Goal: Task Accomplishment & Management: Manage account settings

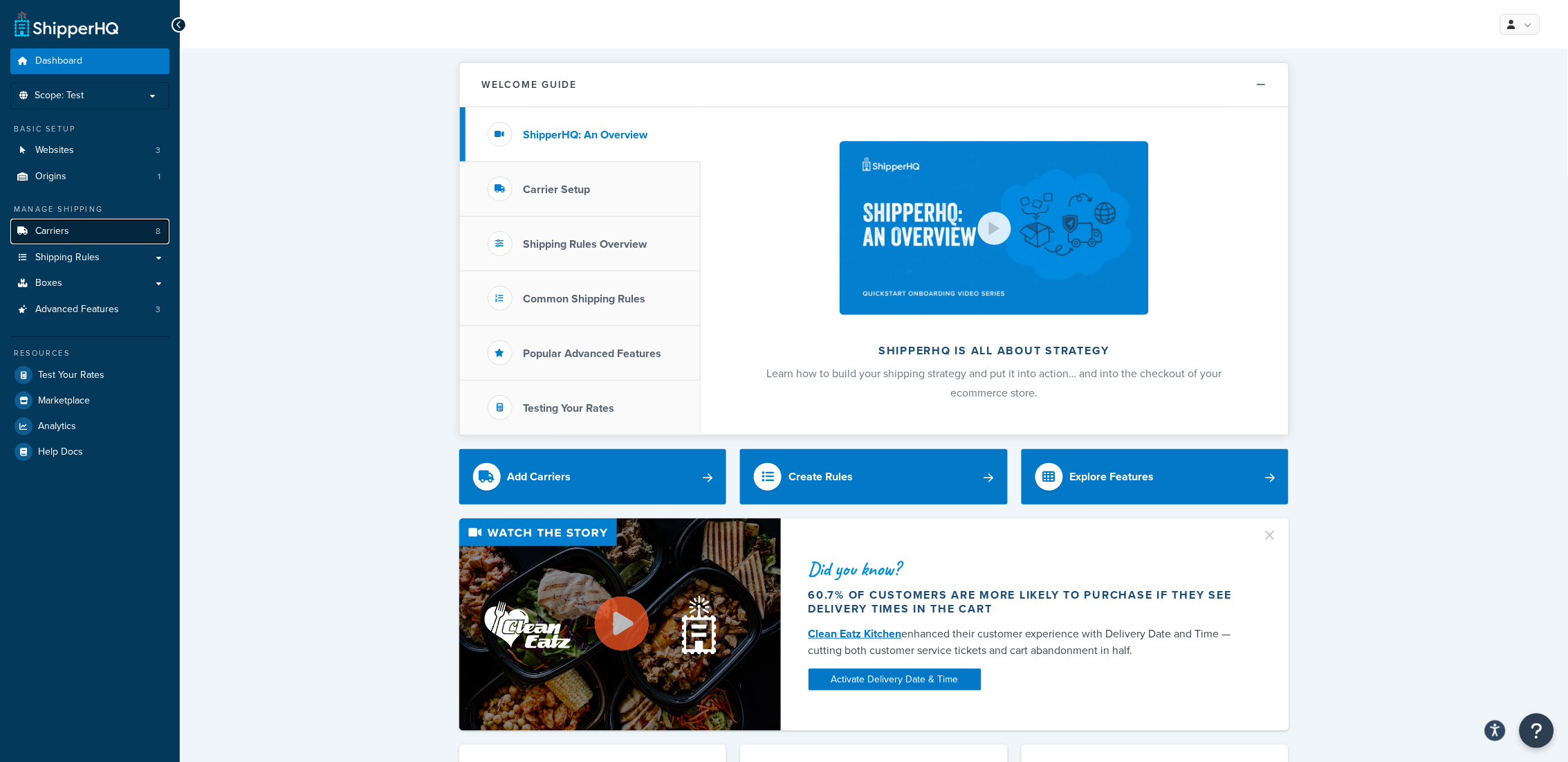
click at [62, 227] on span "Carriers" at bounding box center [52, 232] width 34 height 12
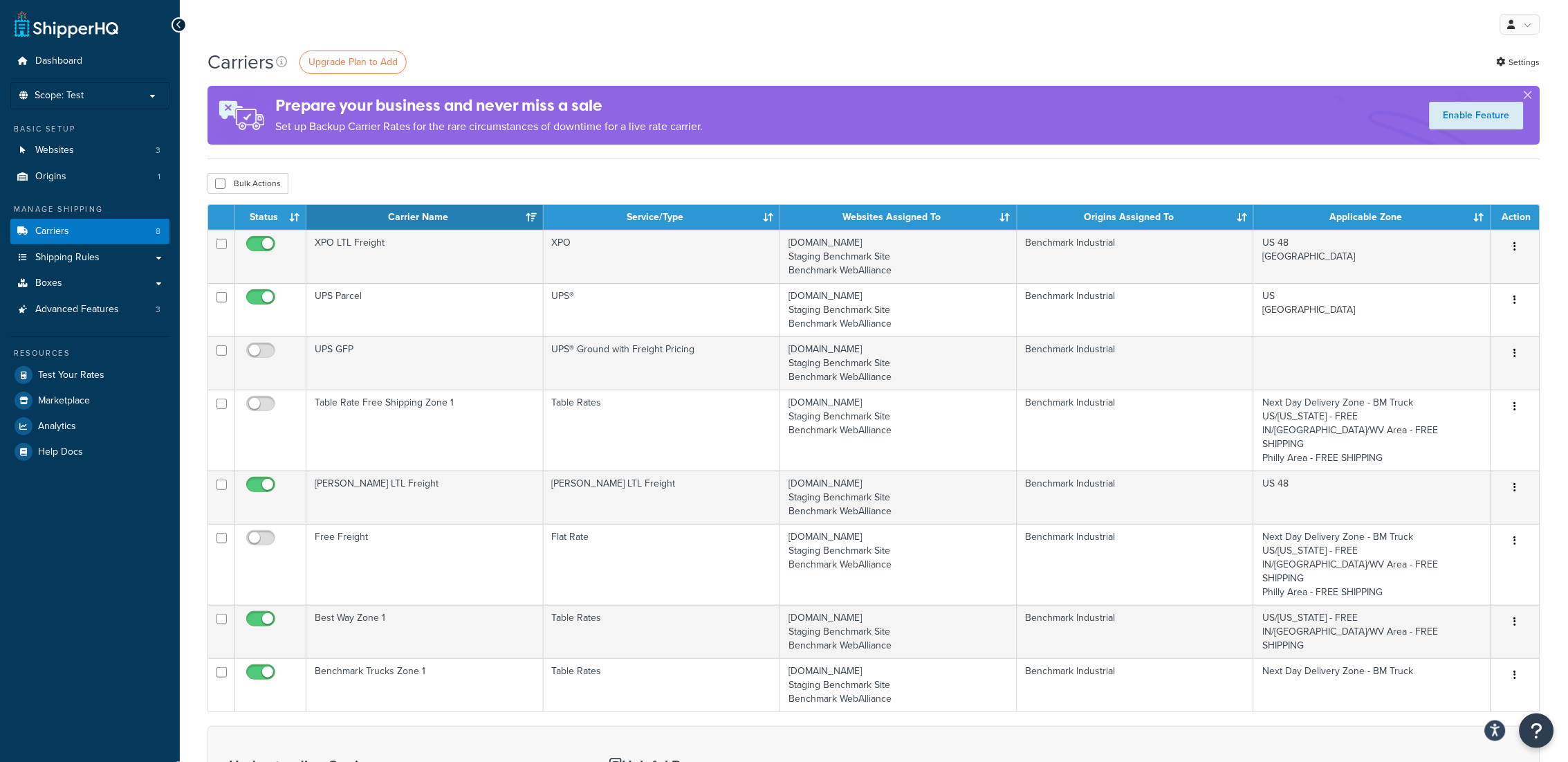
click at [729, 212] on th "Service/Type" at bounding box center [662, 218] width 237 height 25
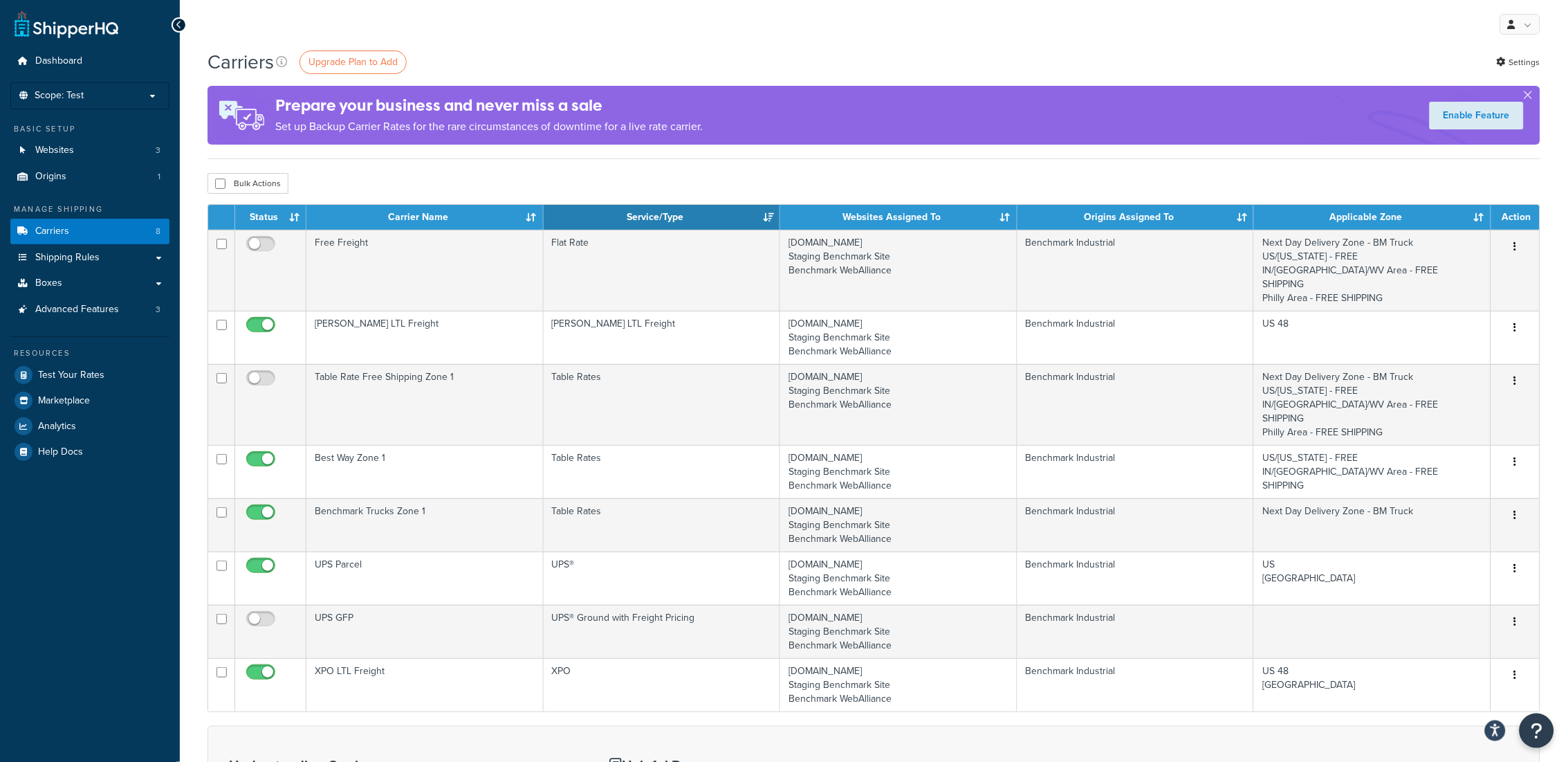
click at [243, 214] on th "Status" at bounding box center [270, 218] width 71 height 25
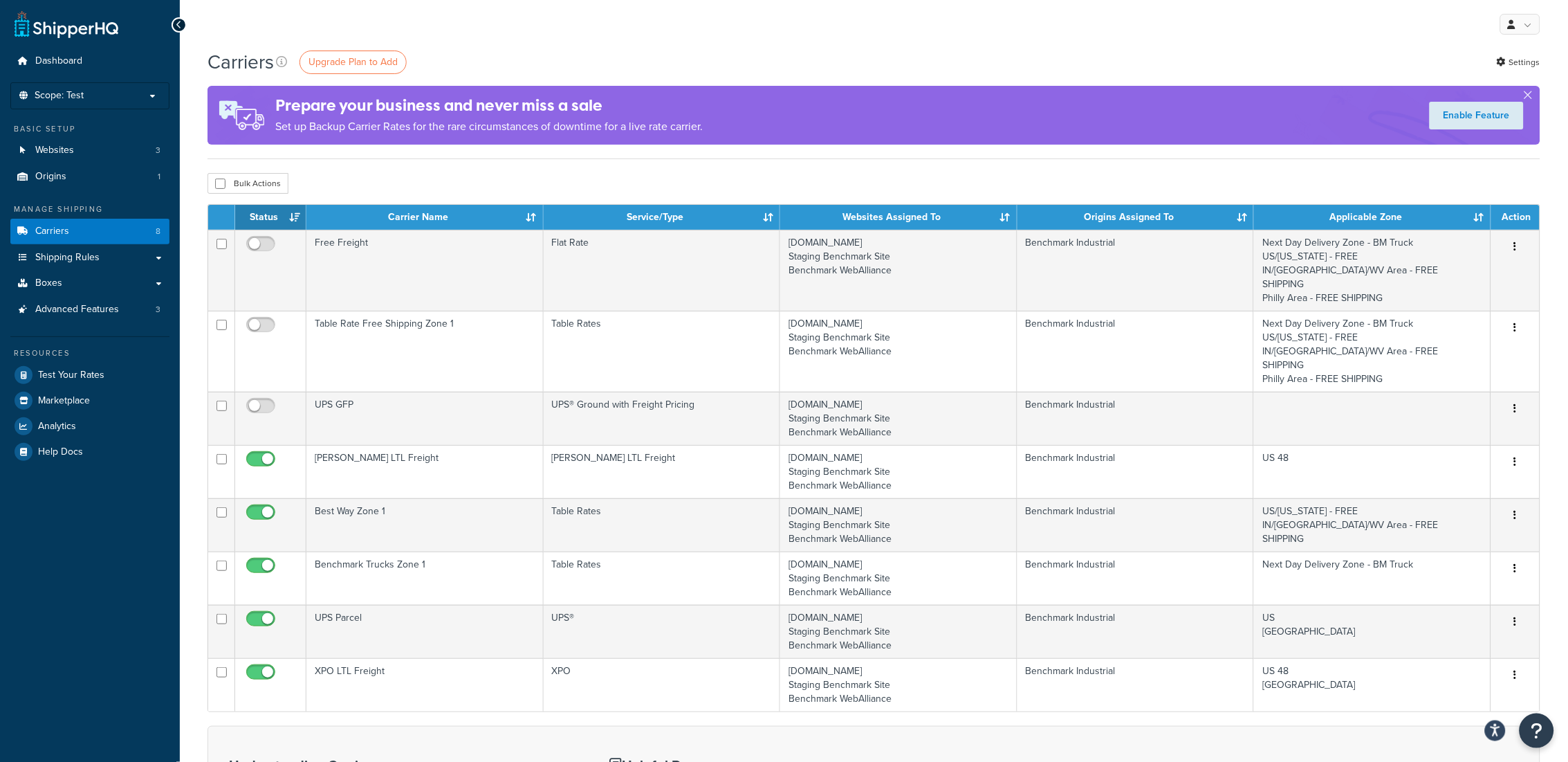
click at [253, 218] on th "Status" at bounding box center [270, 218] width 71 height 25
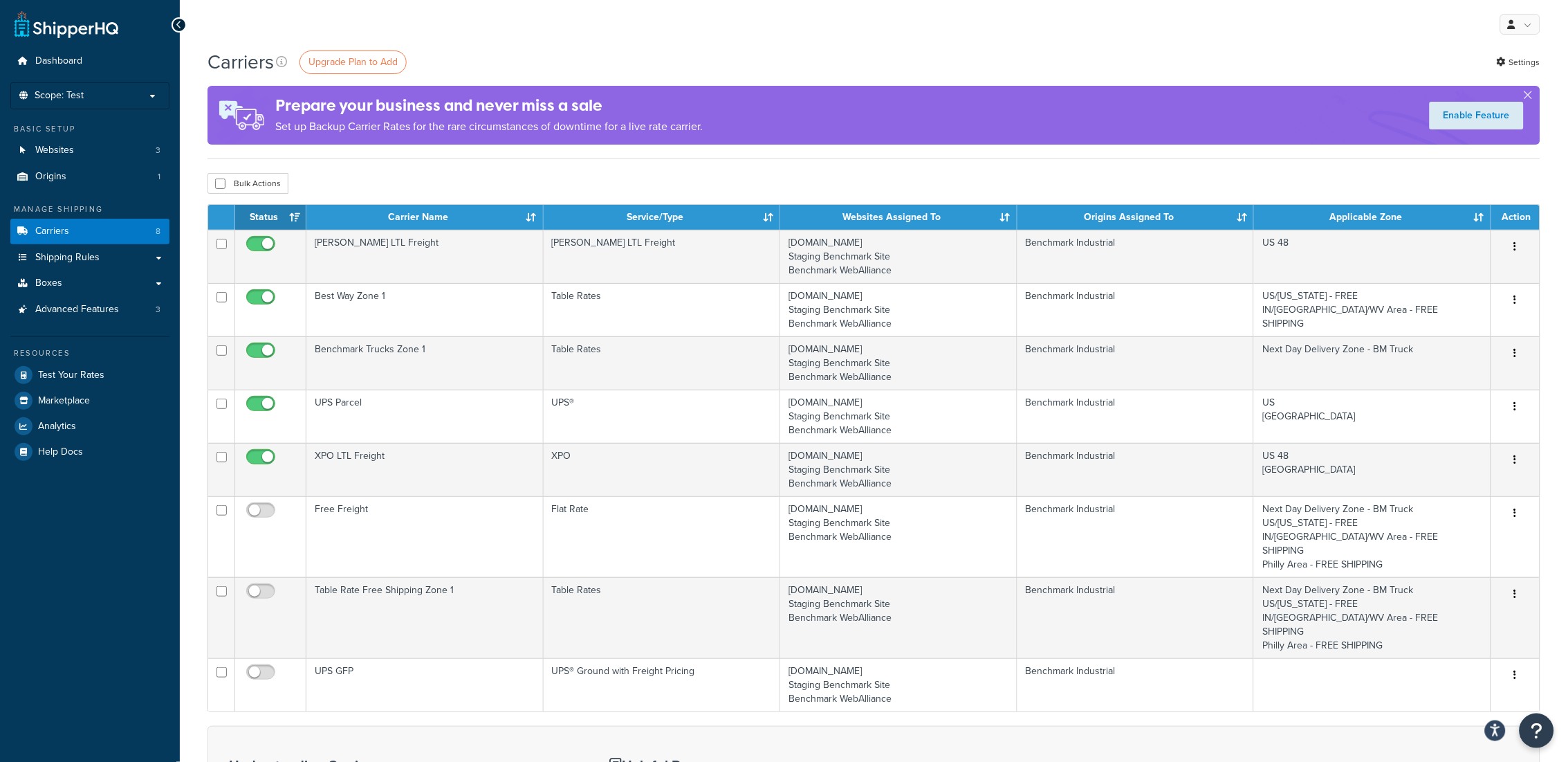
click at [420, 166] on div "Carriers Upgrade Plan to Add Settings Prepare your business and never miss a sa…" at bounding box center [874, 544] width 1389 height 991
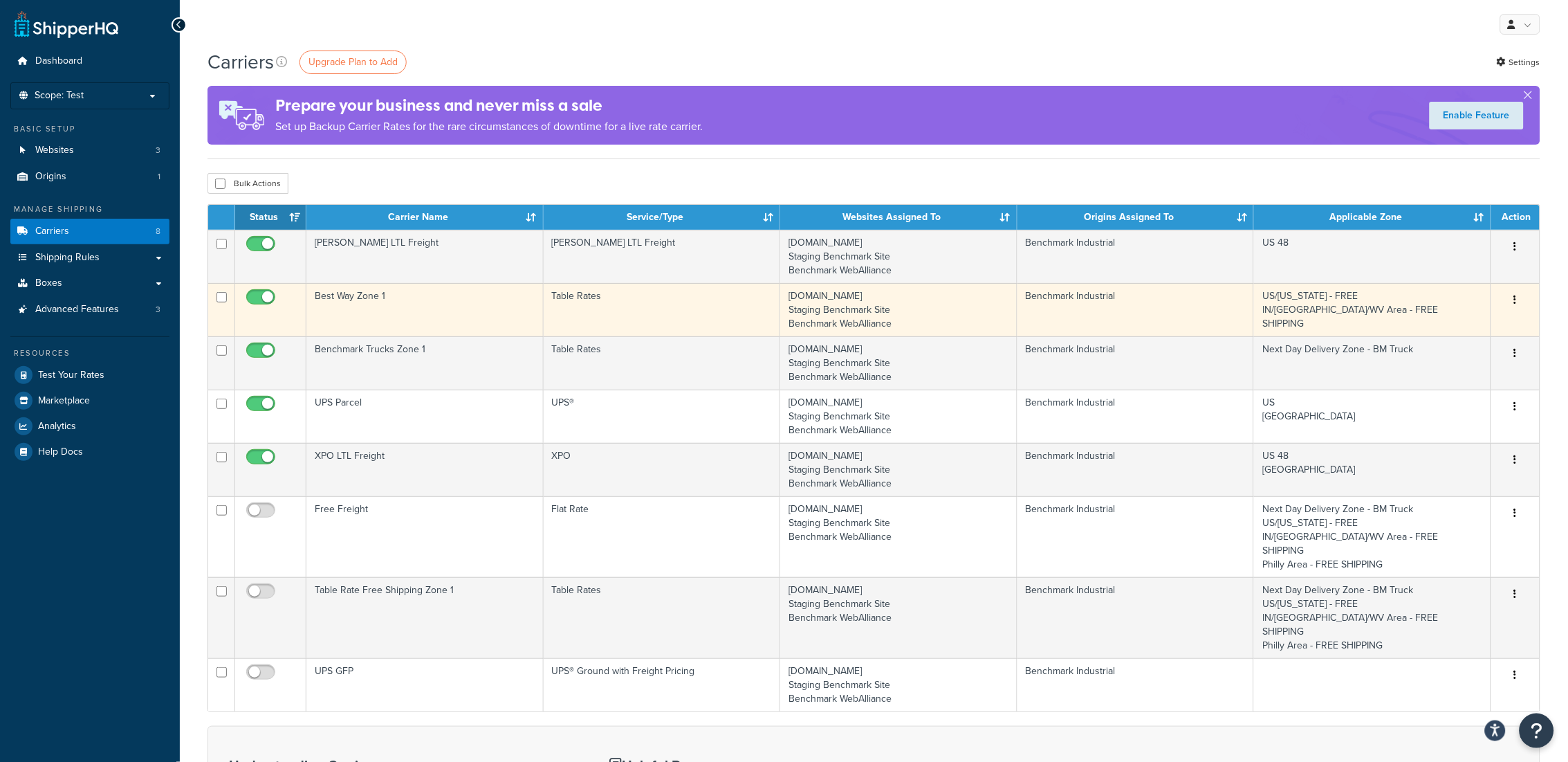
click at [573, 299] on td "Table Rates" at bounding box center [662, 309] width 237 height 53
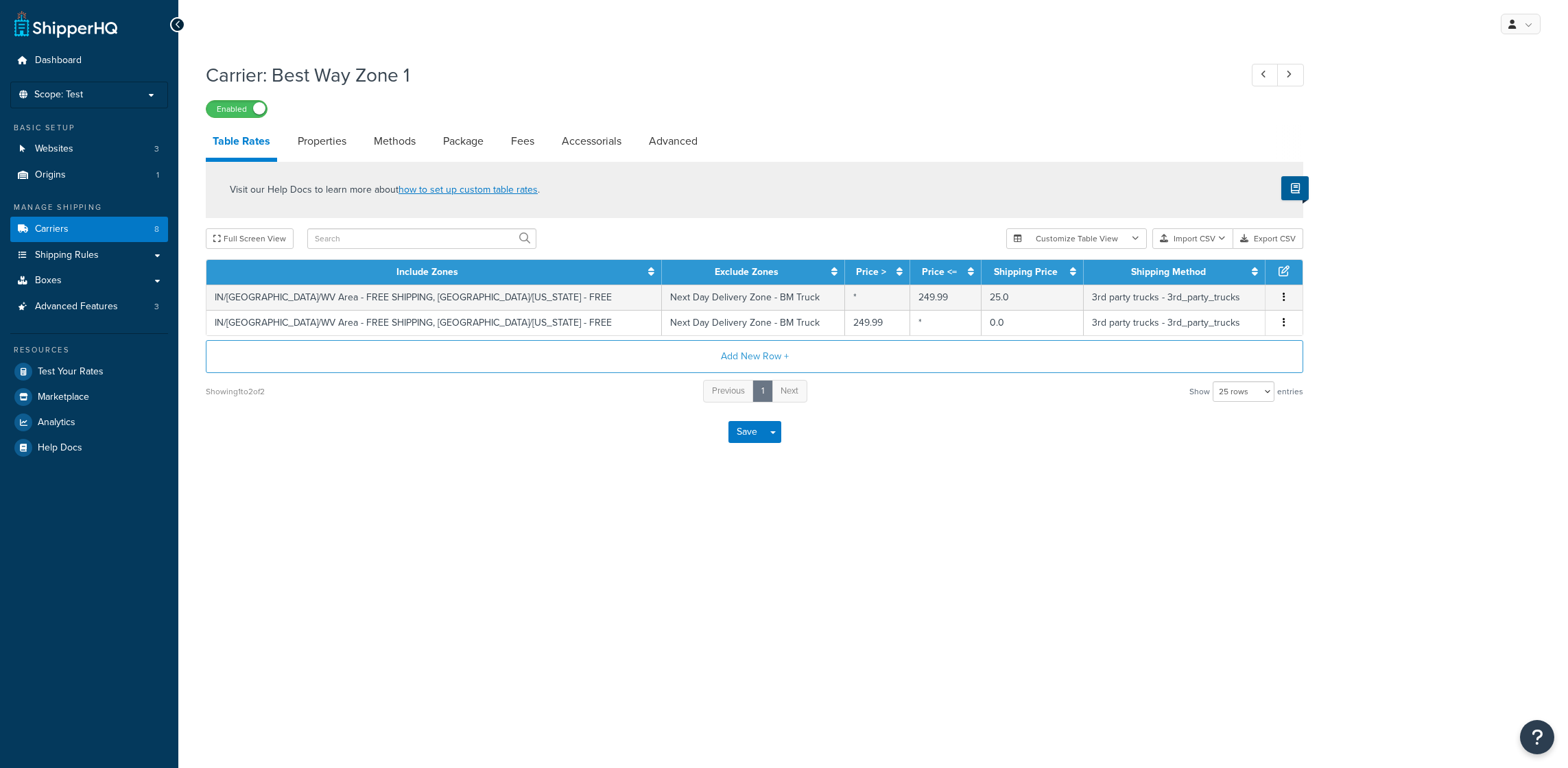
select select "25"
click at [673, 141] on link "Advanced" at bounding box center [673, 141] width 62 height 33
select select "false"
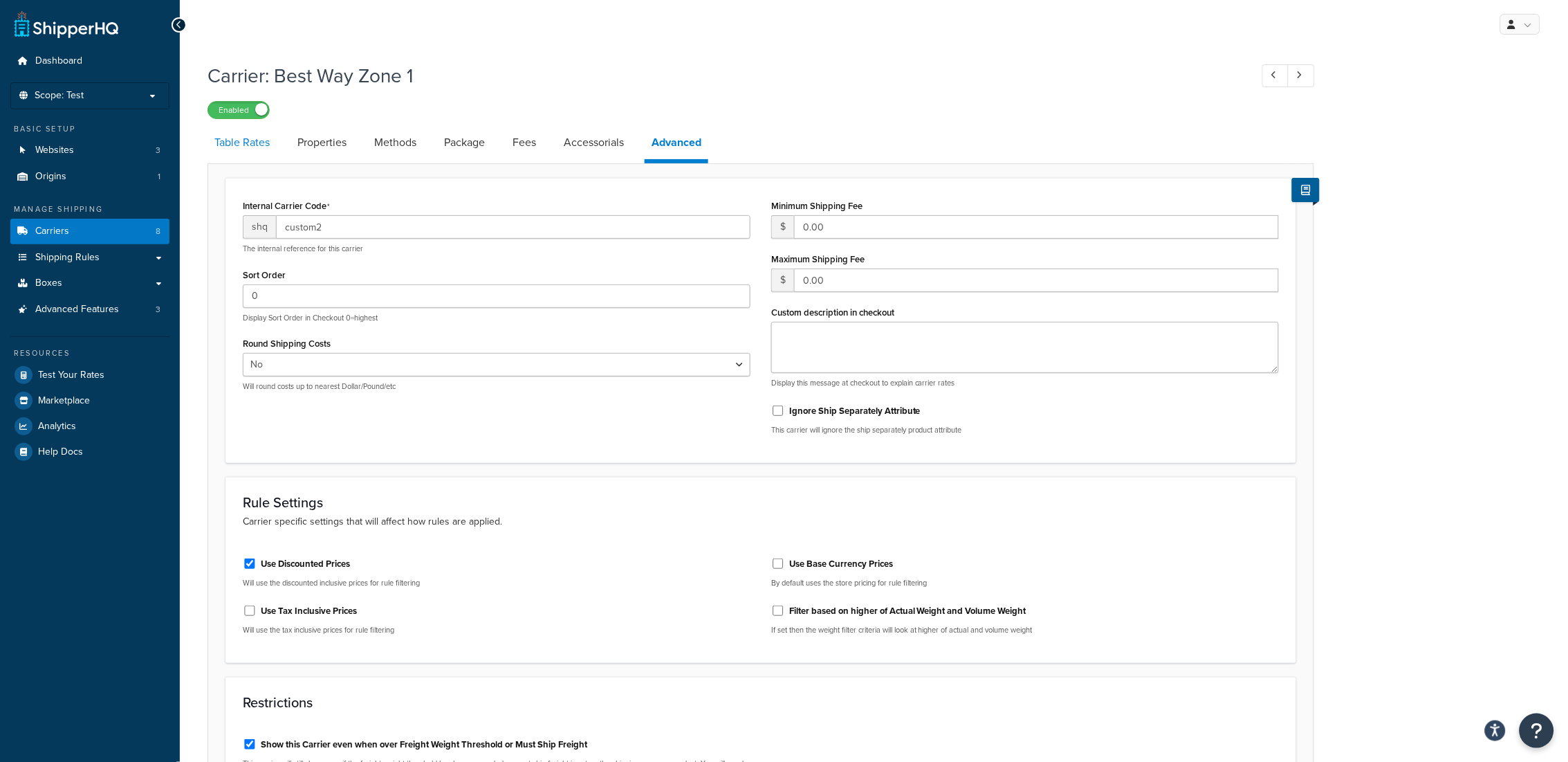
click at [231, 141] on link "Table Rates" at bounding box center [242, 142] width 69 height 33
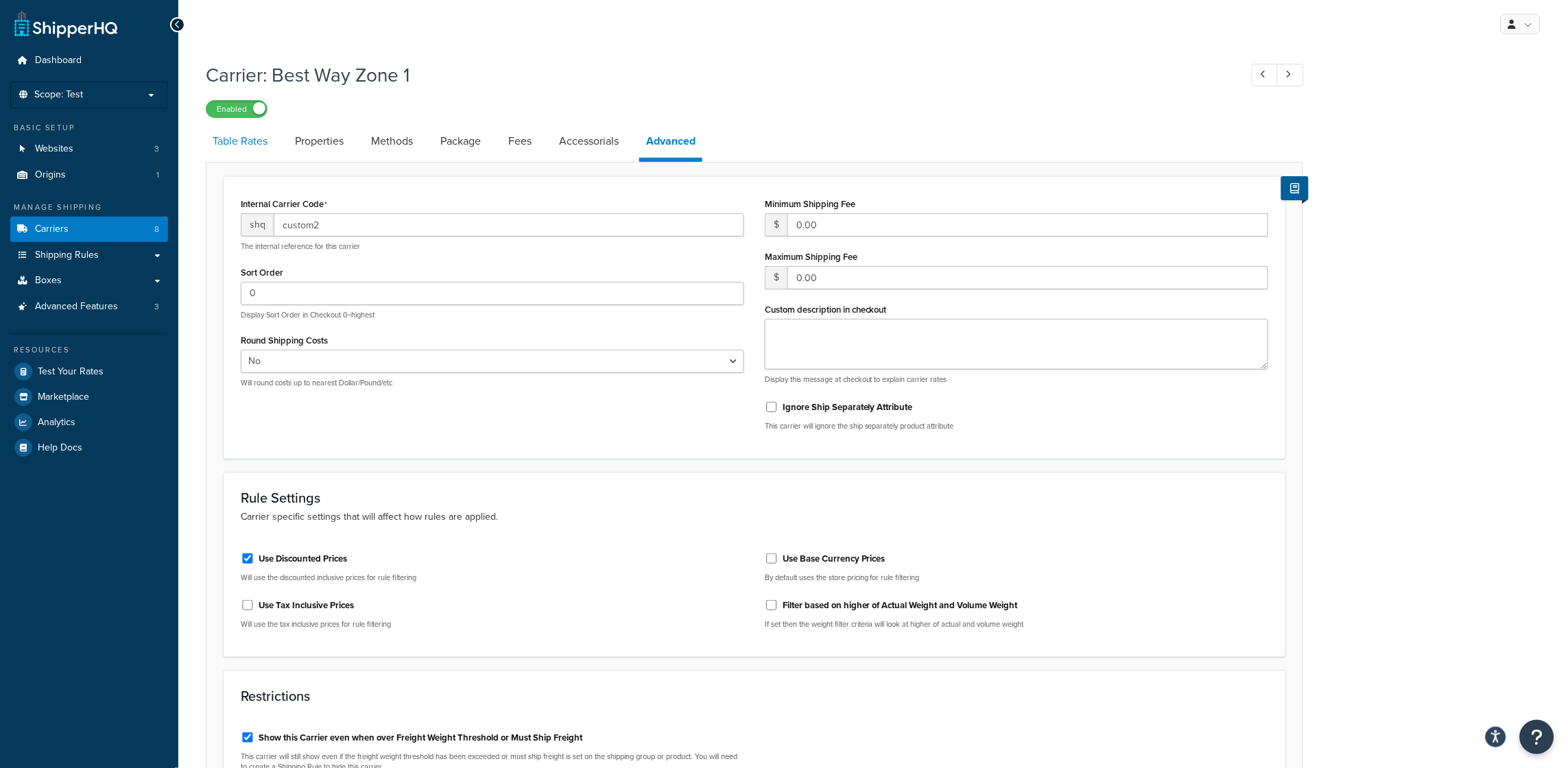
select select "25"
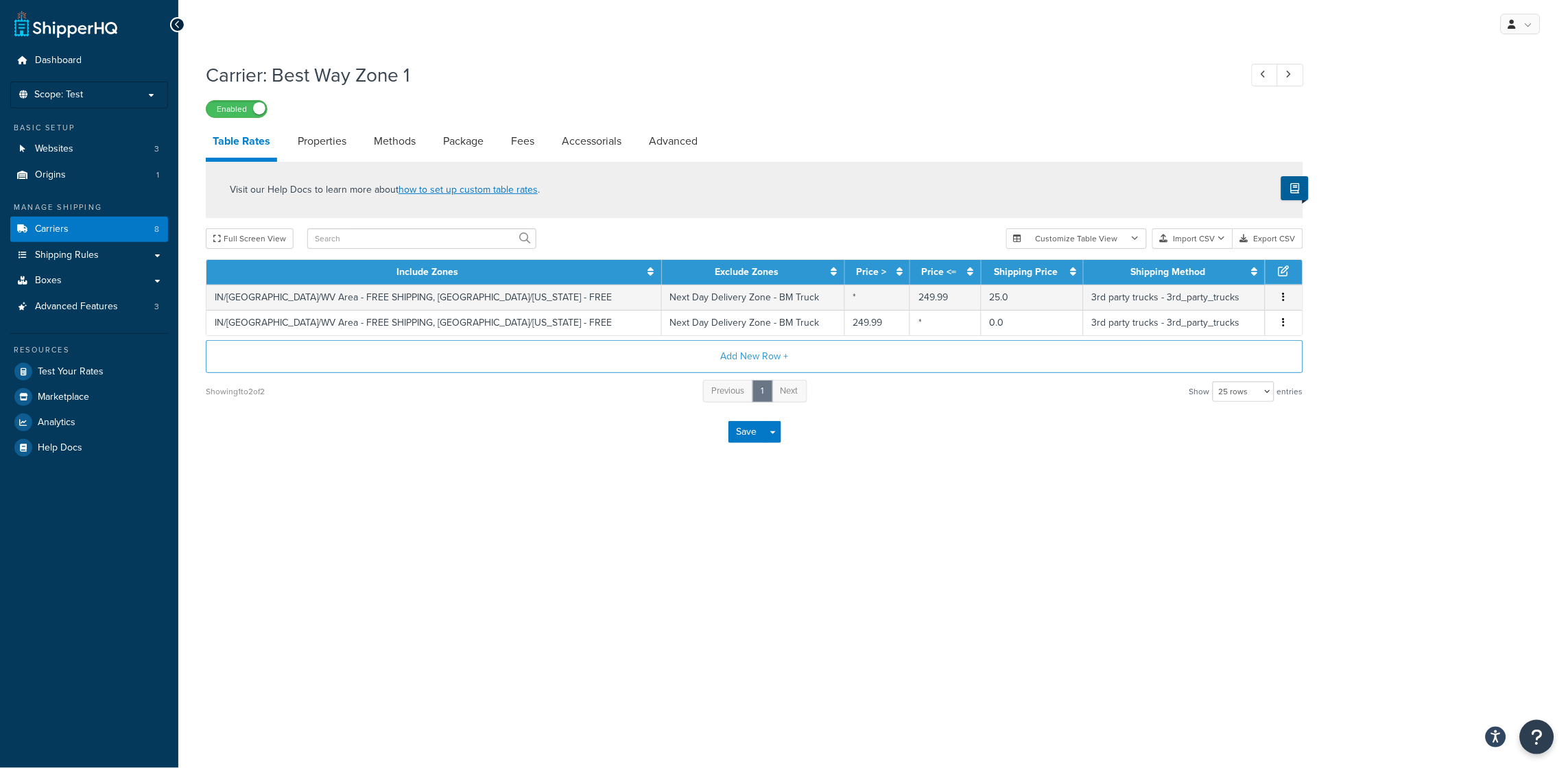
click at [1032, 552] on div "My Profile Billing Global Settings Contact Us Logout Carrier: Best Way Zone 1 E…" at bounding box center [874, 384] width 1390 height 768
click at [674, 136] on link "Advanced" at bounding box center [673, 141] width 62 height 33
select select "false"
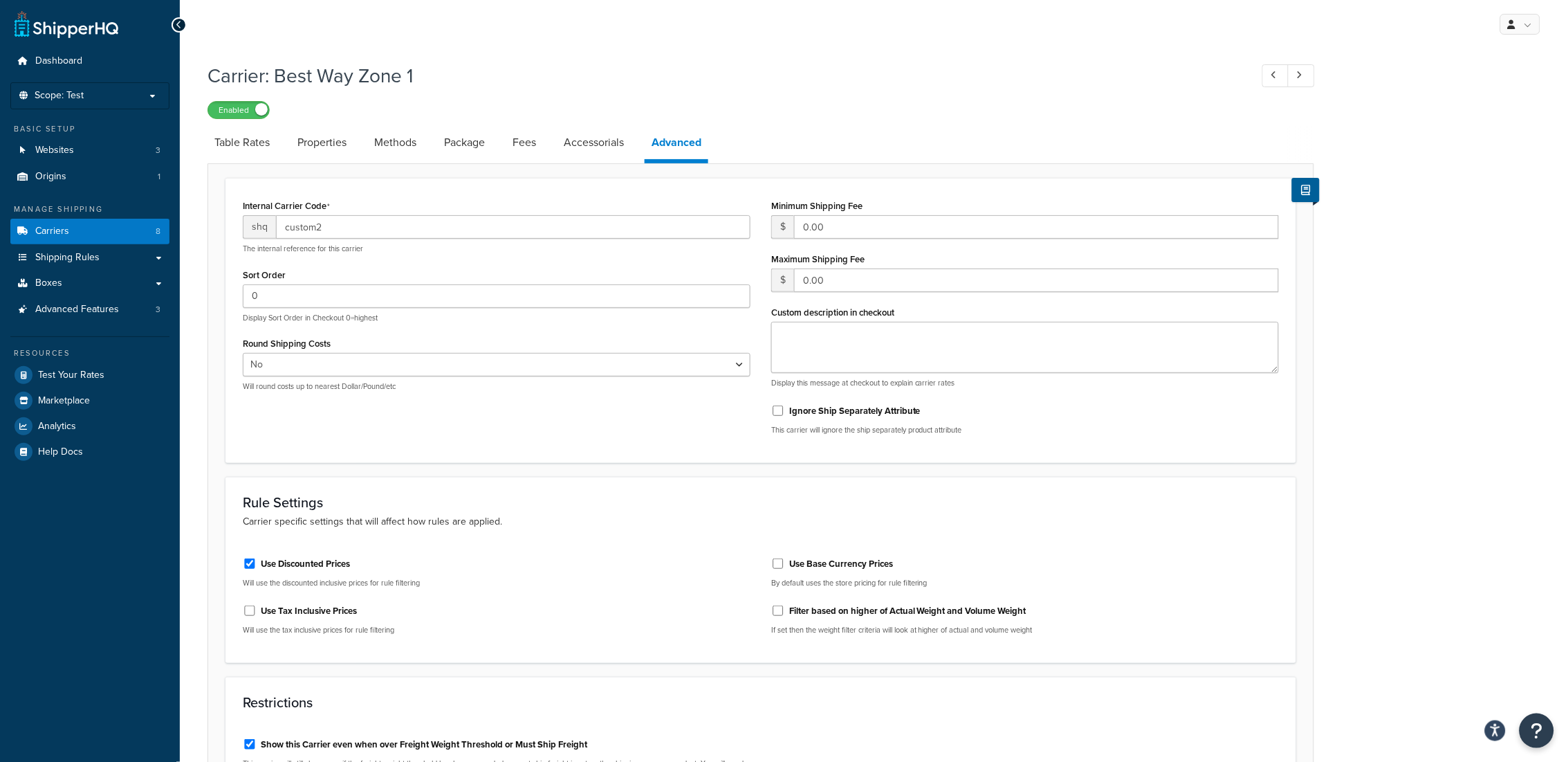
click at [776, 67] on h1 "Carrier: Best Way Zone 1" at bounding box center [722, 75] width 1030 height 27
click at [923, 31] on div "My Profile Billing Global Settings Contact Us Logout" at bounding box center [874, 24] width 1389 height 48
click at [620, 144] on link "Accessorials" at bounding box center [593, 142] width 74 height 33
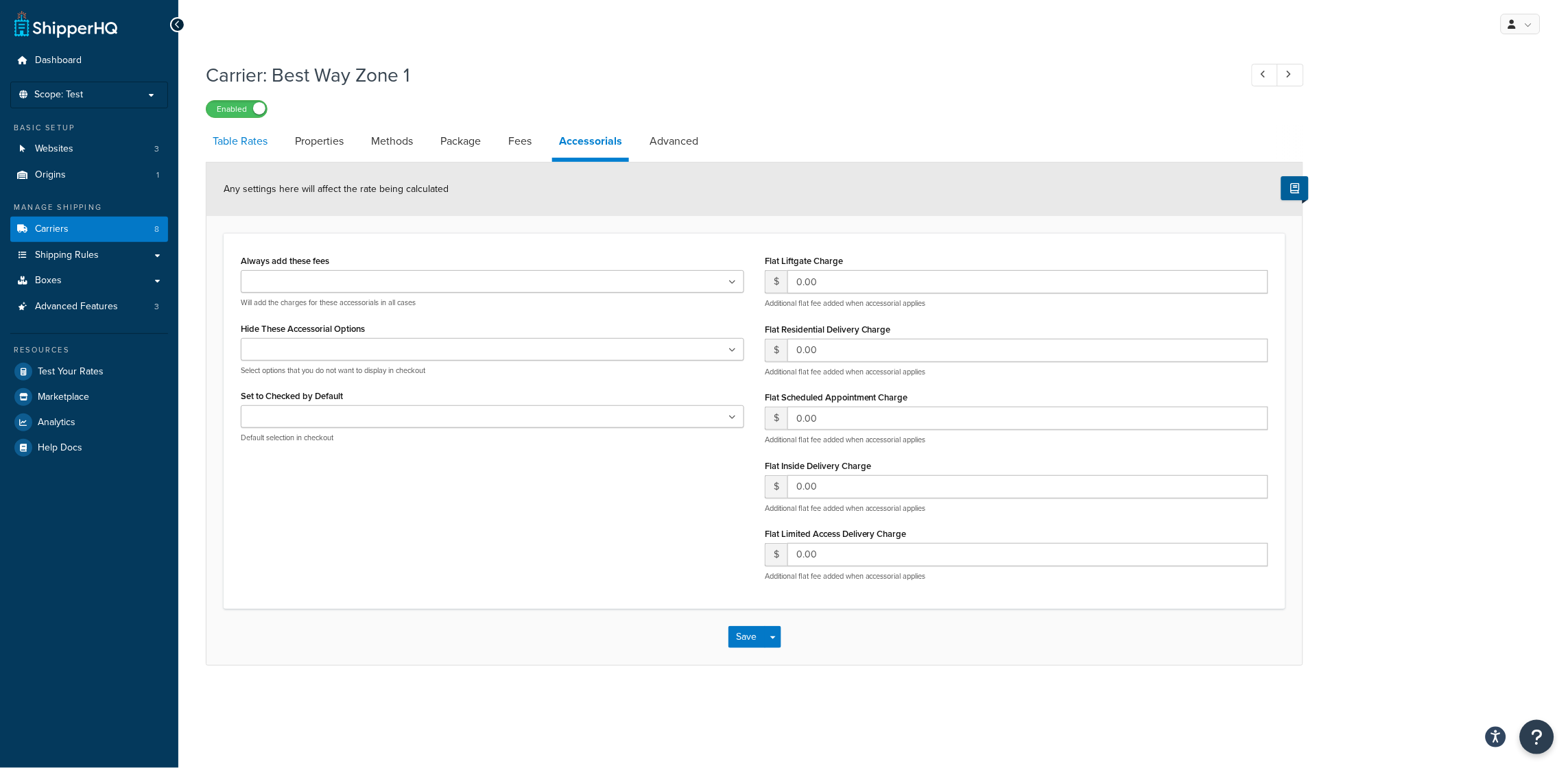
click at [236, 146] on link "Table Rates" at bounding box center [240, 141] width 68 height 33
select select "25"
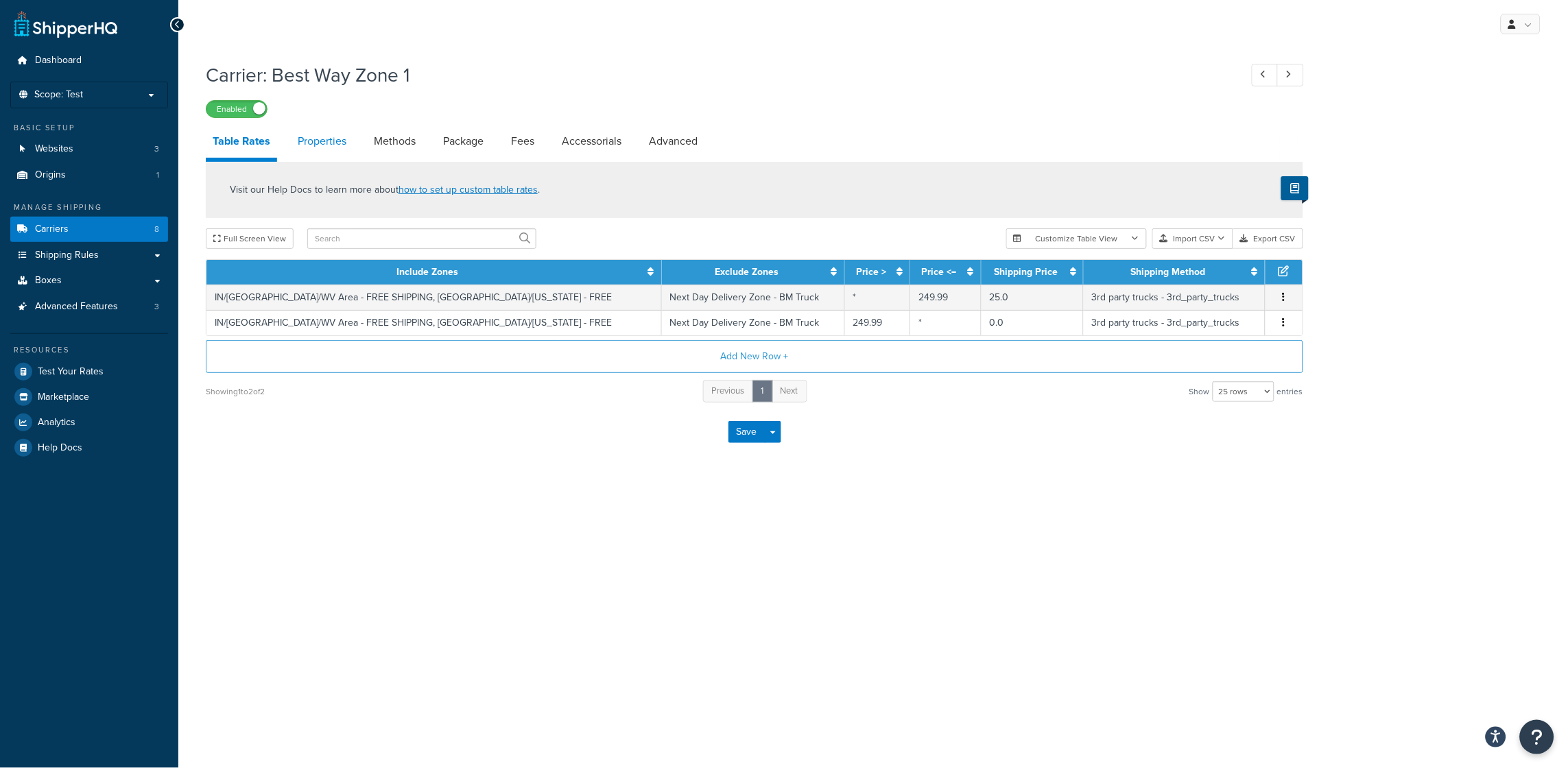
click at [324, 136] on link "Properties" at bounding box center [322, 141] width 62 height 33
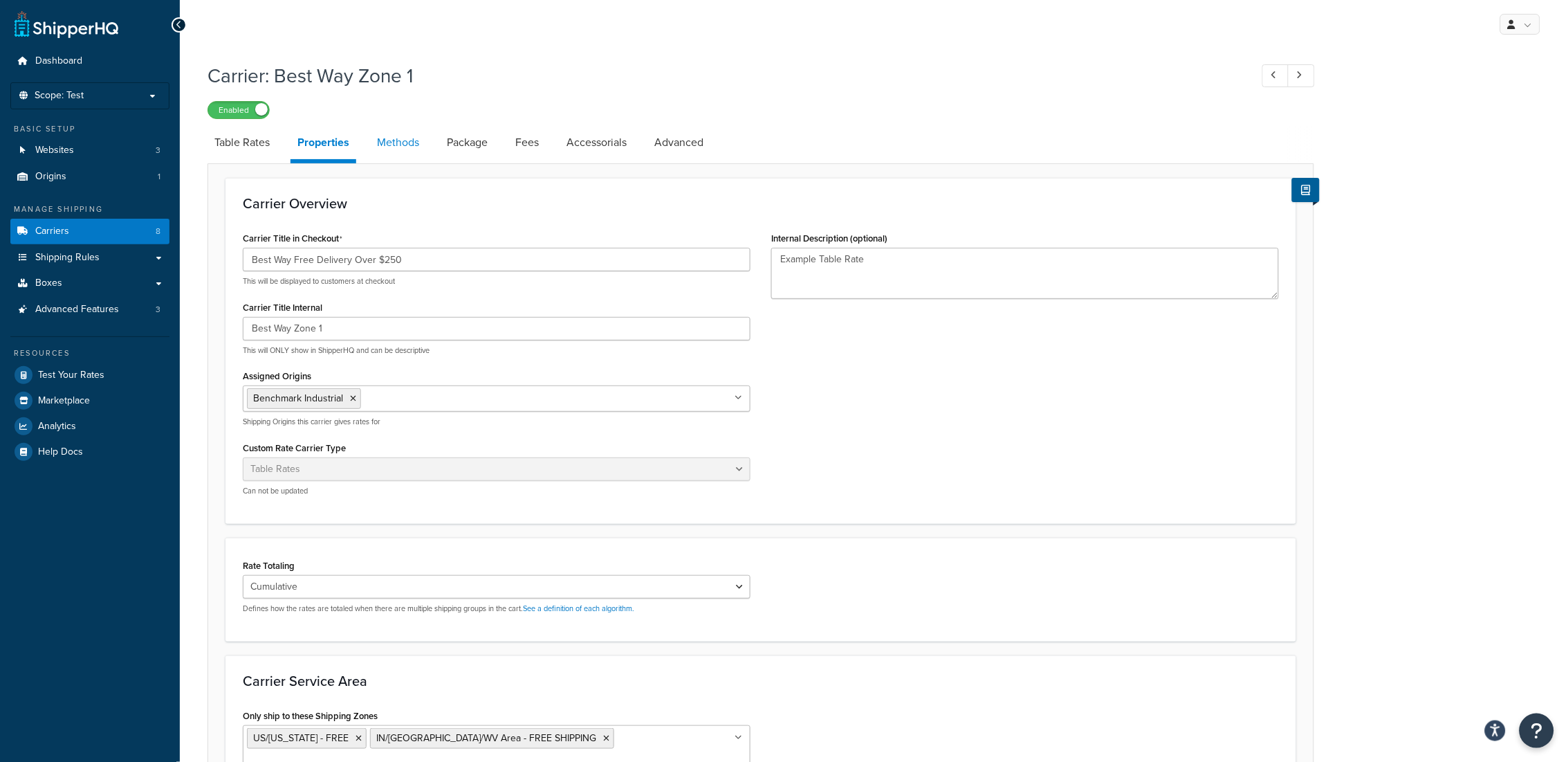
click at [404, 143] on link "Methods" at bounding box center [398, 142] width 56 height 33
select select "25"
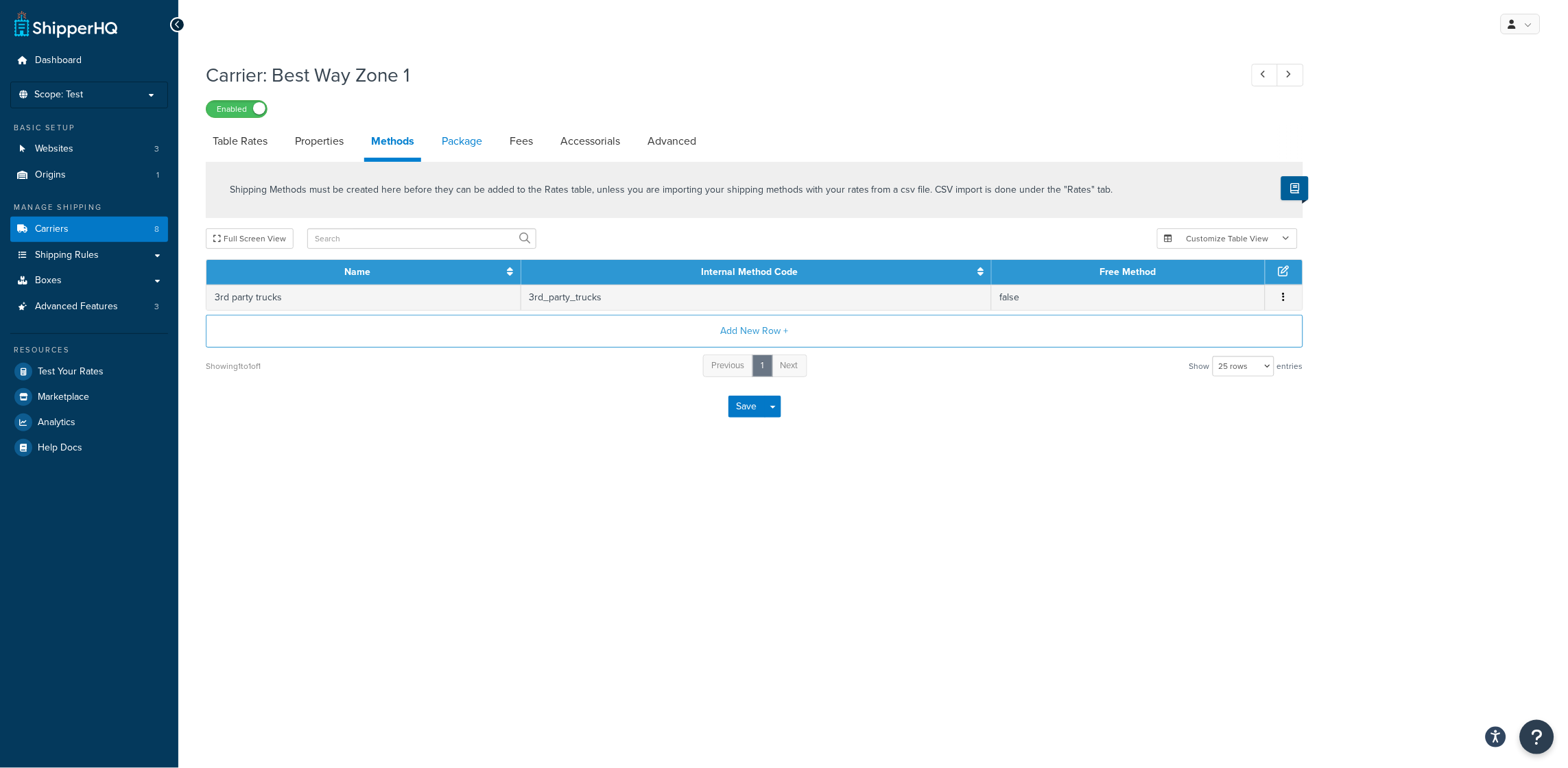
click at [463, 143] on link "Package" at bounding box center [462, 141] width 54 height 33
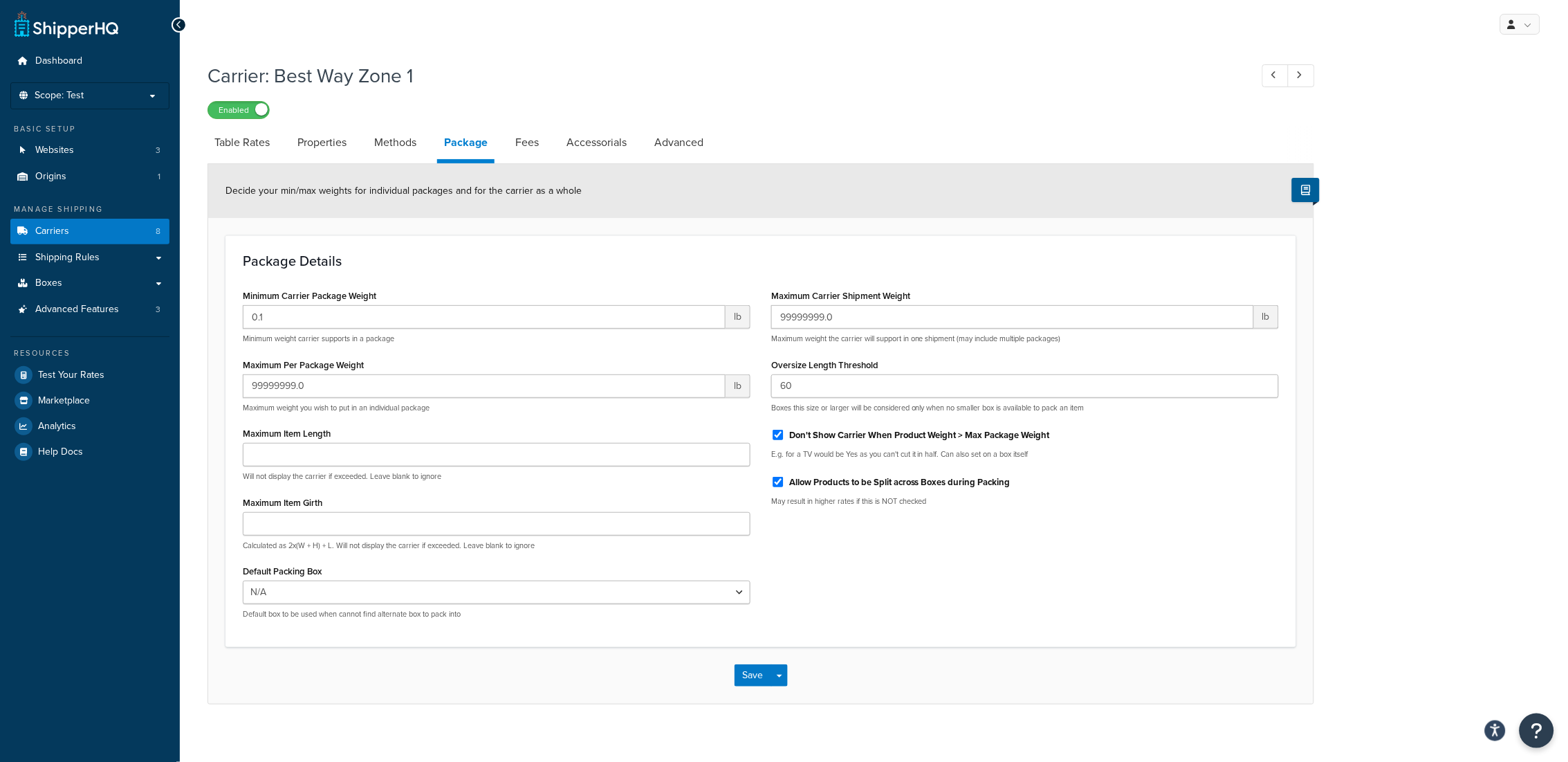
click at [548, 134] on li "Fees" at bounding box center [534, 142] width 51 height 33
drag, startPoint x: 526, startPoint y: 142, endPoint x: 295, endPoint y: 143, distance: 231.0
click at [524, 143] on link "Fees" at bounding box center [527, 142] width 37 height 33
select select "AFTER"
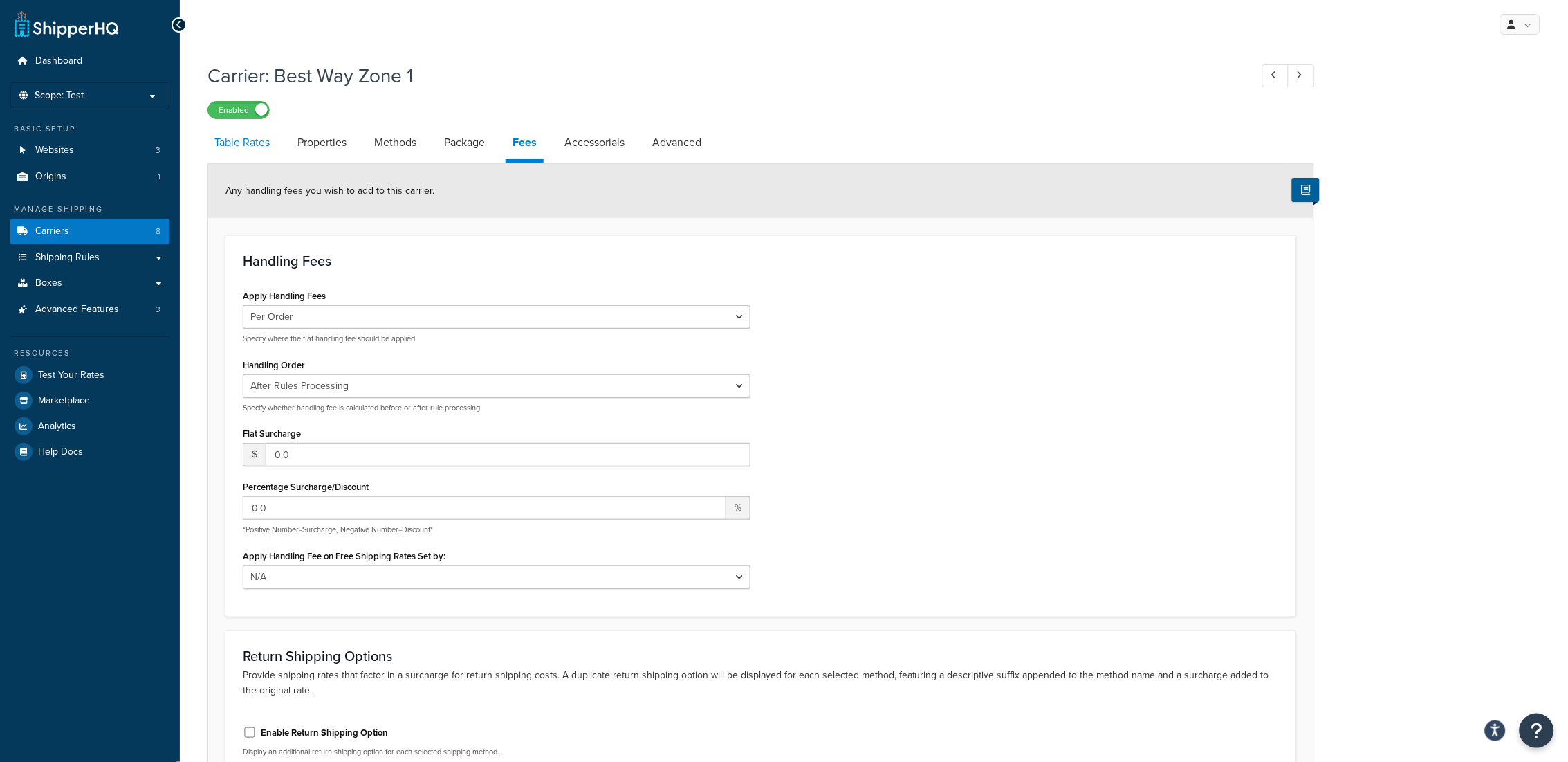
click at [258, 143] on link "Table Rates" at bounding box center [242, 142] width 69 height 33
select select "25"
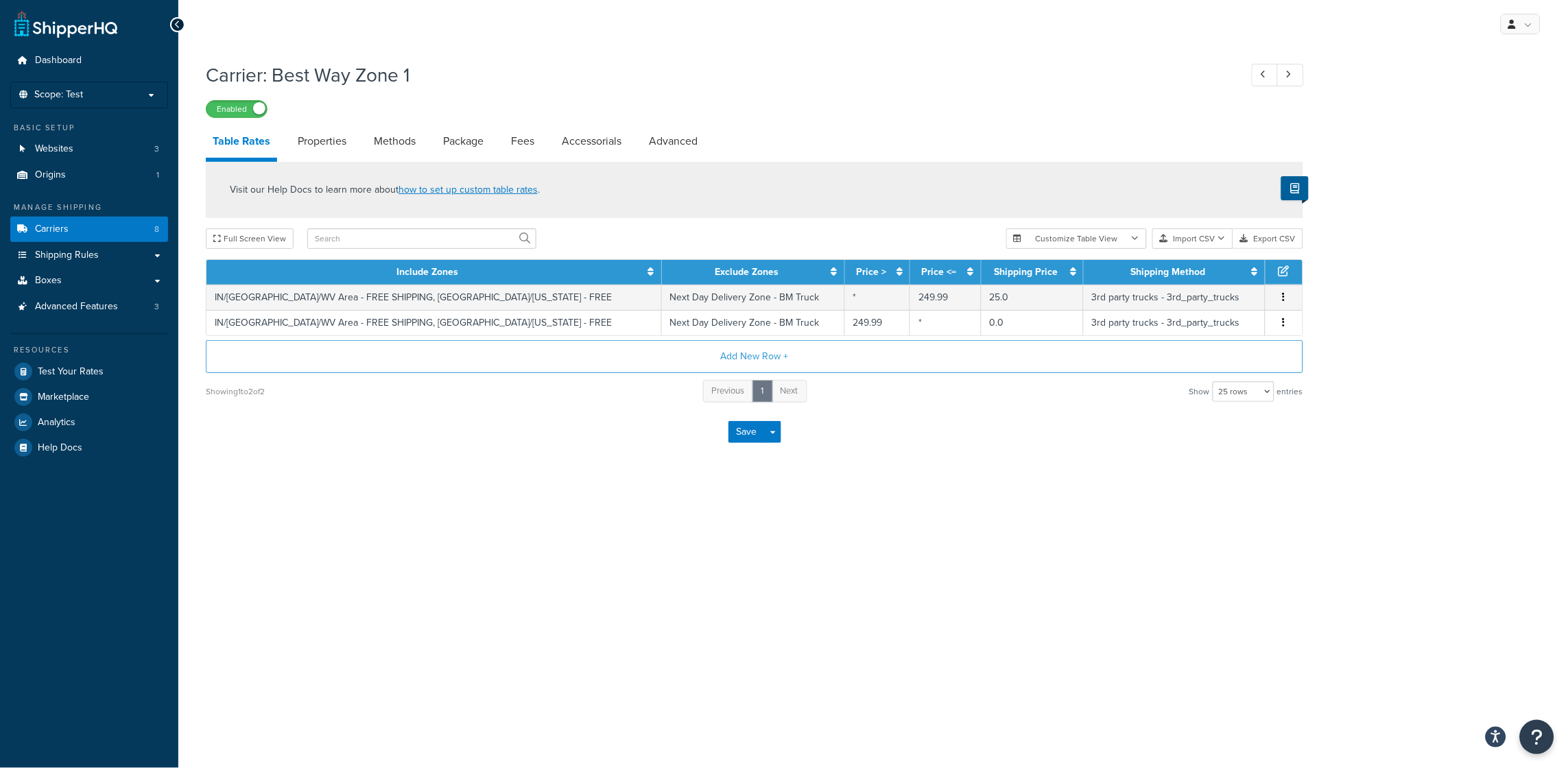
click at [479, 568] on div "My Profile Billing Global Settings Contact Us Logout Carrier: Best Way Zone 1 E…" at bounding box center [874, 384] width 1390 height 768
click at [584, 569] on div "My Profile Billing Global Settings Contact Us Logout Carrier: Best Way Zone 1 E…" at bounding box center [874, 384] width 1390 height 768
click at [1203, 526] on div "My Profile Billing Global Settings Contact Us Logout Carrier: Best Way Zone 1 E…" at bounding box center [874, 384] width 1390 height 768
click at [1039, 587] on div "My Profile Billing Global Settings Contact Us Logout Carrier: Best Way Zone 1 E…" at bounding box center [874, 384] width 1390 height 768
click at [1023, 485] on div "Carrier: Best Way Zone 1 Enabled Table Rates Properties Methods Package Fees Ac…" at bounding box center [874, 274] width 1390 height 439
